Goal: Transaction & Acquisition: Purchase product/service

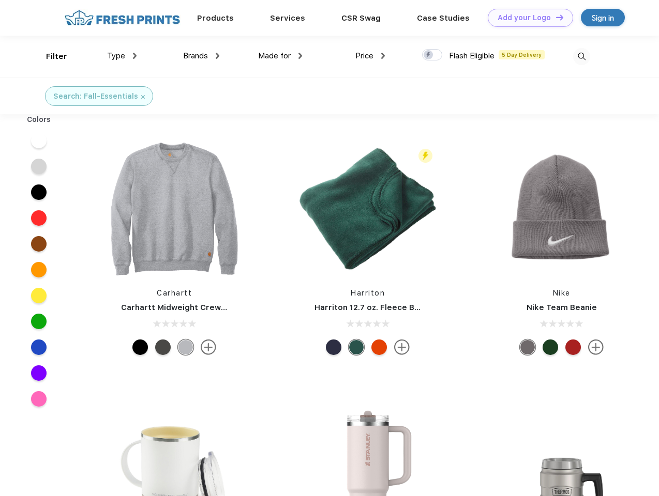
click at [526, 18] on link "Add your Logo Design Tool" at bounding box center [530, 18] width 85 height 18
click at [0, 0] on div "Design Tool" at bounding box center [0, 0] width 0 height 0
click at [555, 17] on link "Add your Logo Design Tool" at bounding box center [530, 18] width 85 height 18
click at [50, 56] on div "Filter" at bounding box center [56, 57] width 21 height 12
click at [122, 56] on span "Type" at bounding box center [116, 55] width 18 height 9
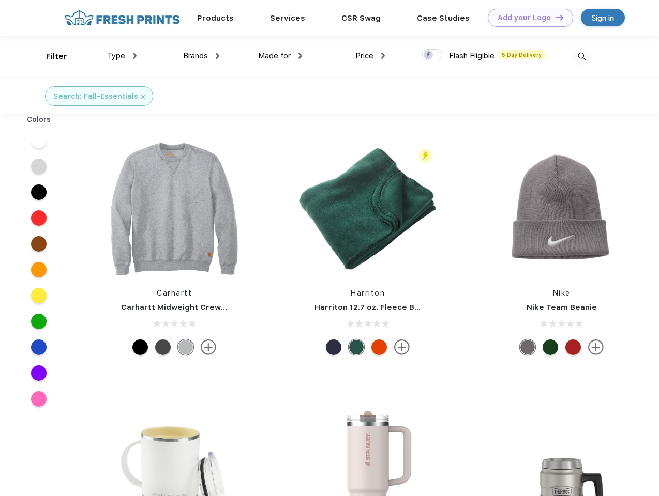
click at [201, 56] on span "Brands" at bounding box center [195, 55] width 25 height 9
click at [280, 56] on span "Made for" at bounding box center [274, 55] width 33 height 9
click at [370, 56] on span "Price" at bounding box center [364, 55] width 18 height 9
click at [432, 55] on div at bounding box center [432, 54] width 20 height 11
click at [429, 55] on input "checkbox" at bounding box center [425, 52] width 7 height 7
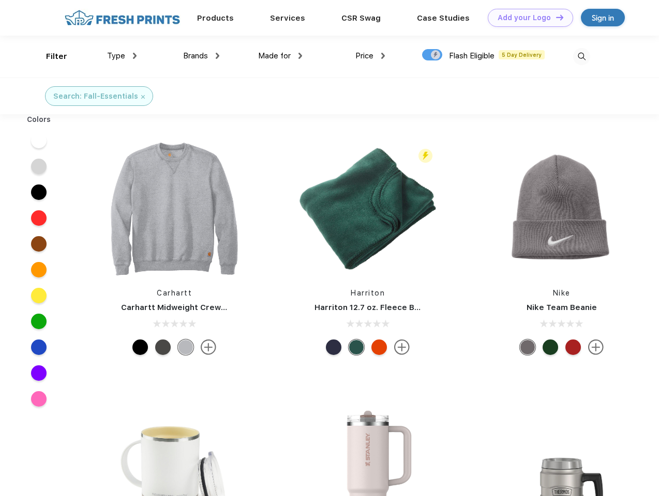
click at [581, 56] on img at bounding box center [581, 56] width 17 height 17
